Goal: Information Seeking & Learning: Learn about a topic

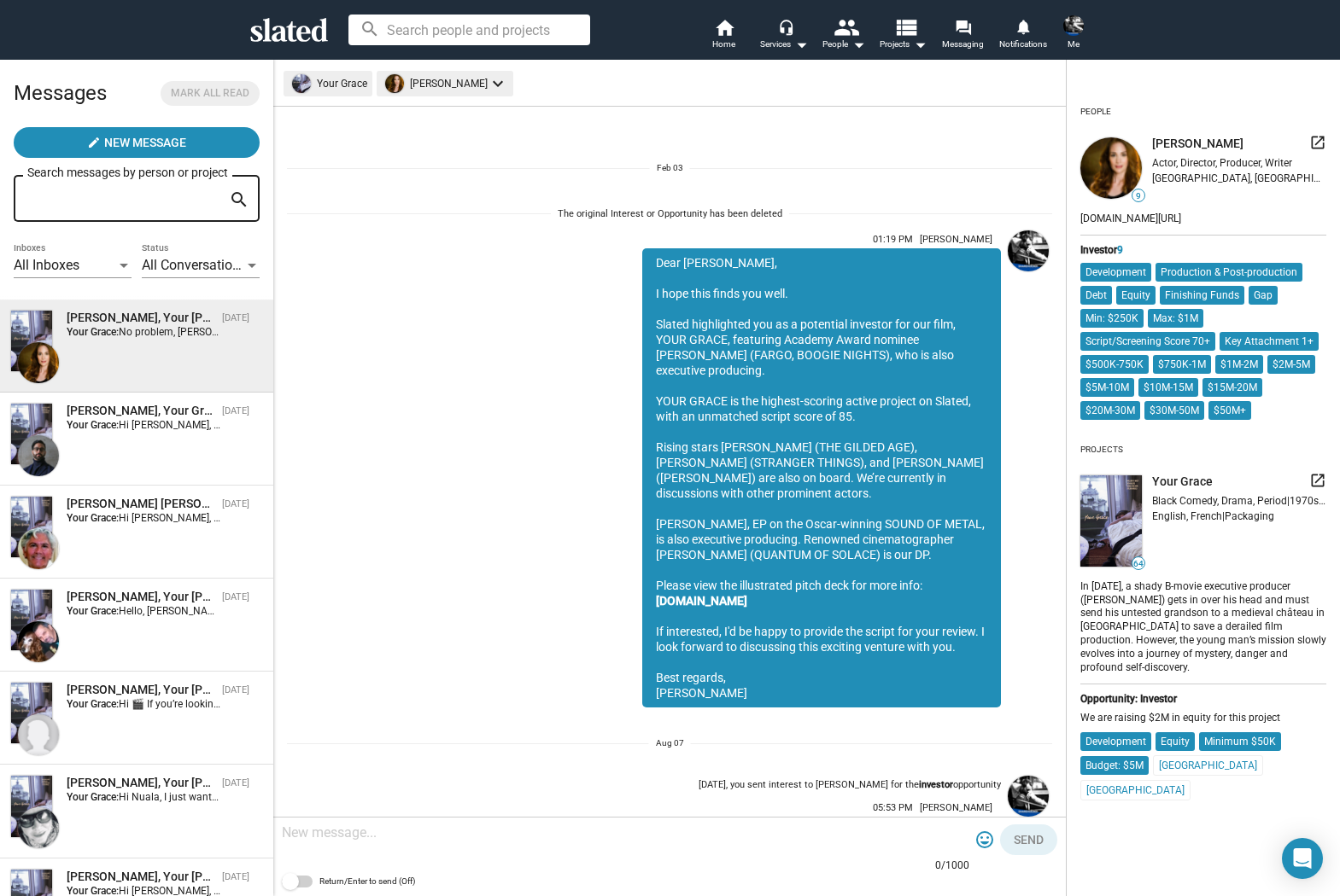
scroll to position [1860, 0]
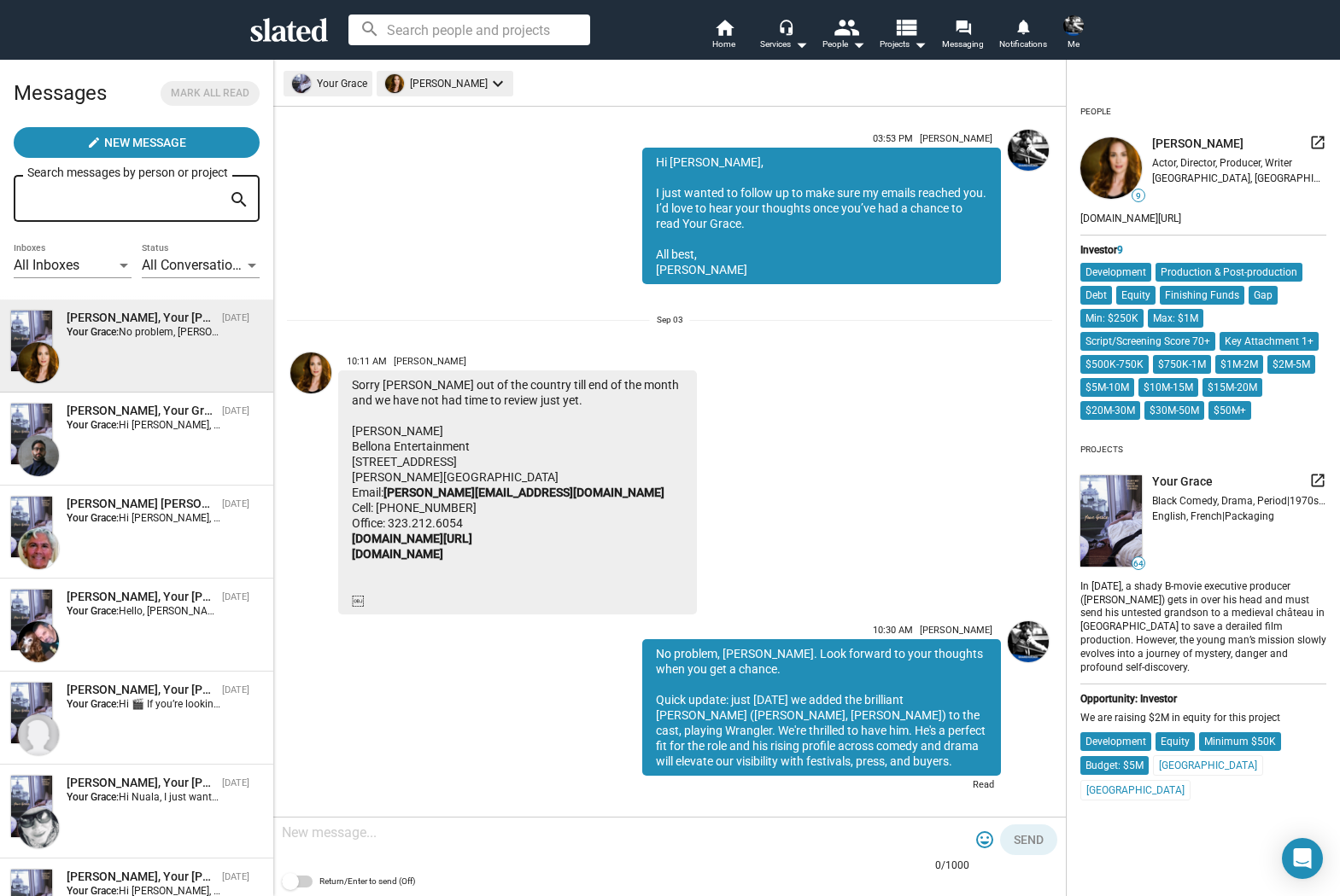
click at [446, 28] on input at bounding box center [469, 30] width 241 height 31
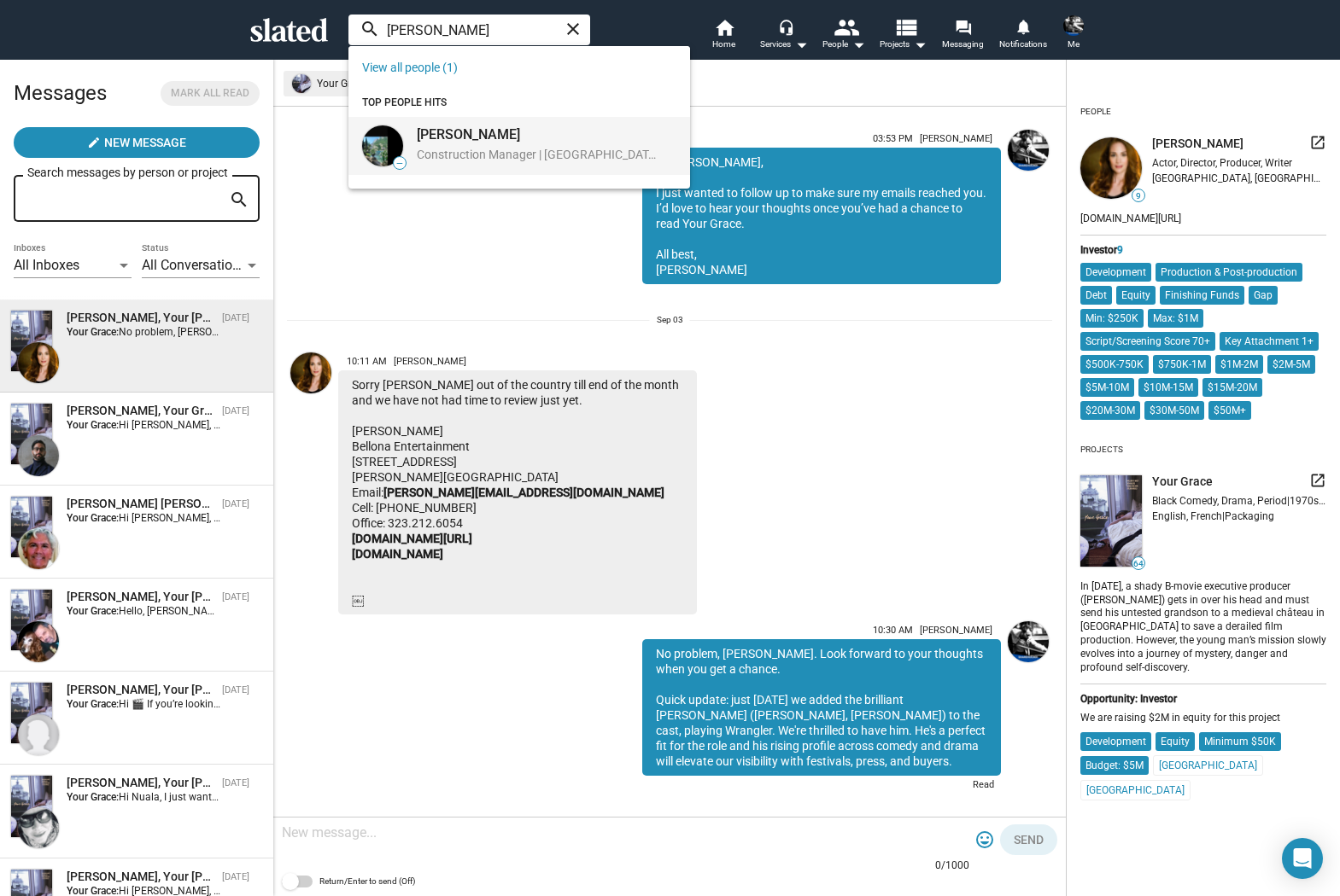
type input "[PERSON_NAME]"
click at [461, 136] on div "[PERSON_NAME]" at bounding box center [536, 134] width 239 height 18
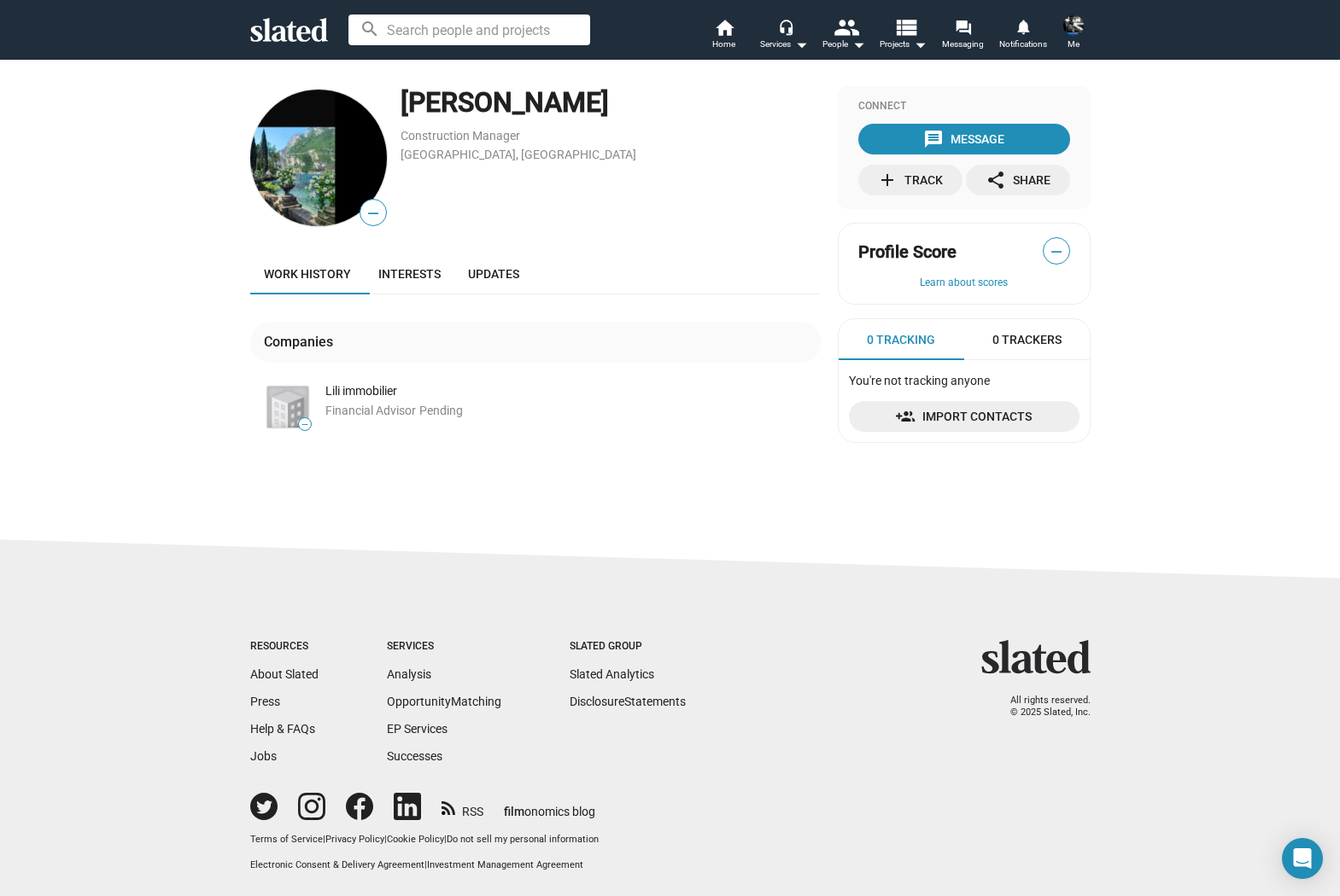
click at [139, 232] on div "— [PERSON_NAME] Construction Manager [GEOGRAPHIC_DATA], [GEOGRAPHIC_DATA] Work …" at bounding box center [670, 278] width 1340 height 439
click at [413, 280] on span "Interests" at bounding box center [409, 274] width 62 height 14
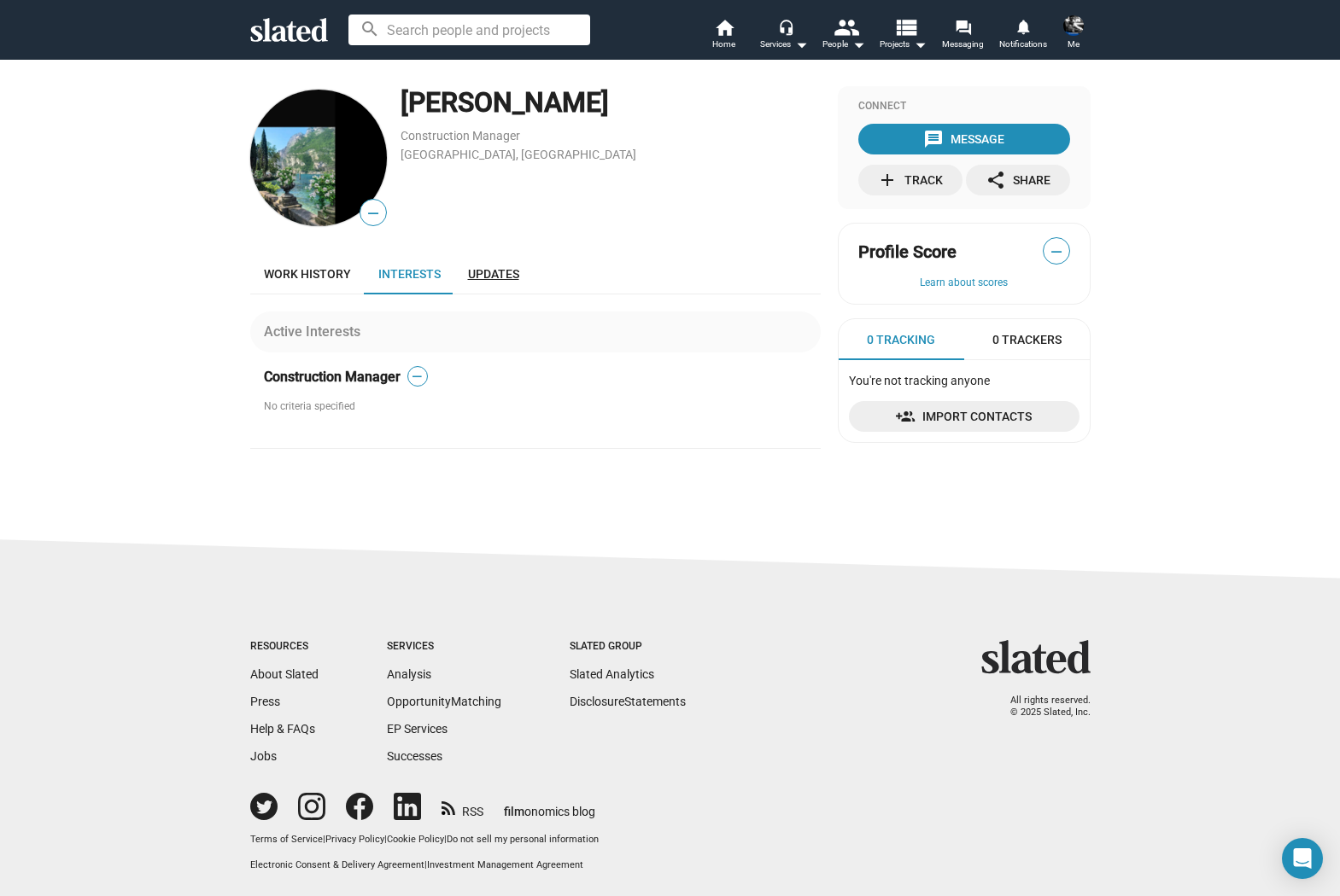
click at [498, 270] on span "Updates" at bounding box center [493, 274] width 51 height 14
click at [305, 271] on span "Work history" at bounding box center [307, 274] width 87 height 14
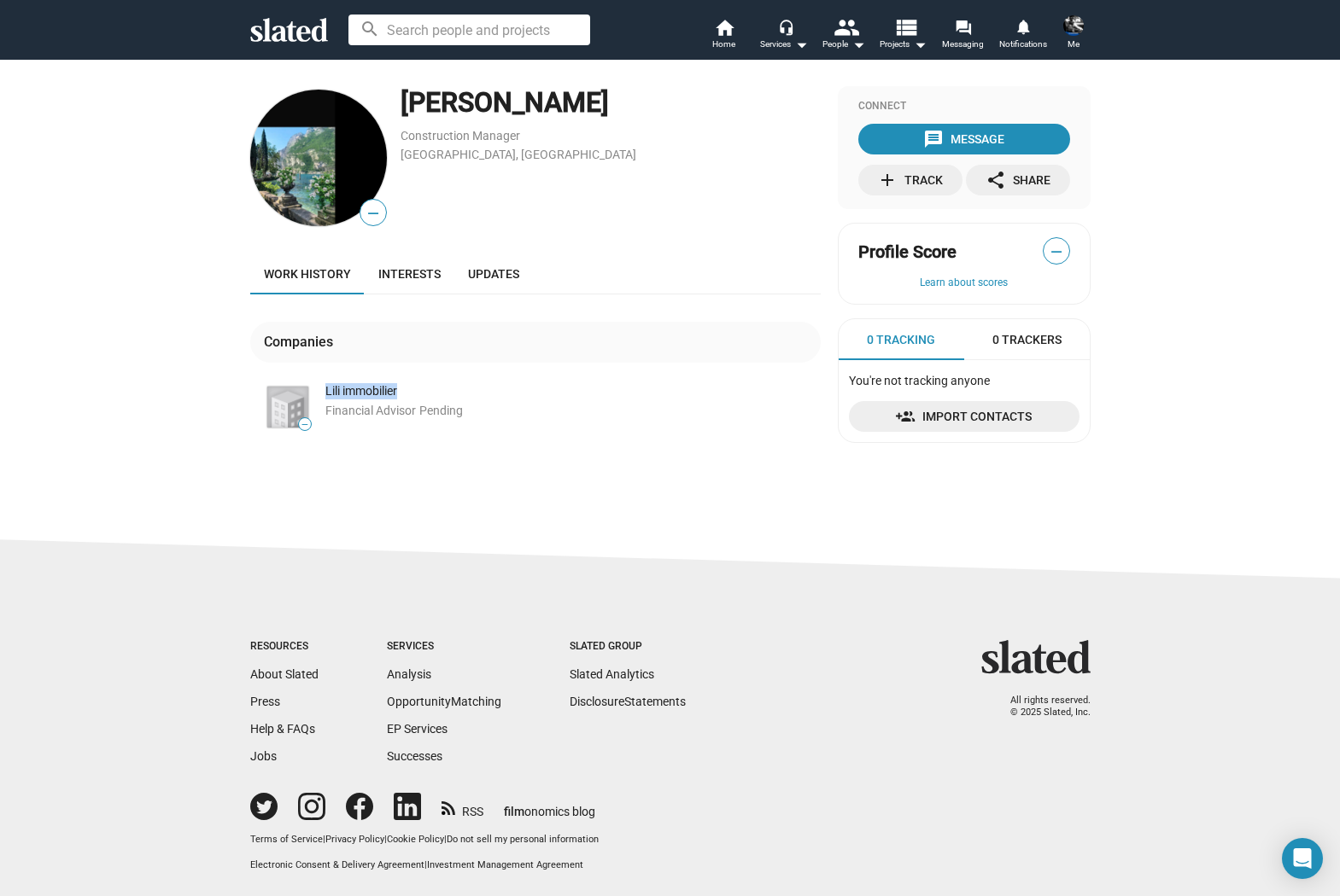
drag, startPoint x: 422, startPoint y: 389, endPoint x: 325, endPoint y: 390, distance: 97.0
click at [325, 390] on div "Lili immobilier" at bounding box center [572, 390] width 495 height 16
copy div "Lili immobilier"
click at [147, 214] on div "— Alexandre berger Construction Manager Geneva, Switzerland Work history Intere…" at bounding box center [670, 278] width 1340 height 439
